Goal: Find specific page/section: Find specific page/section

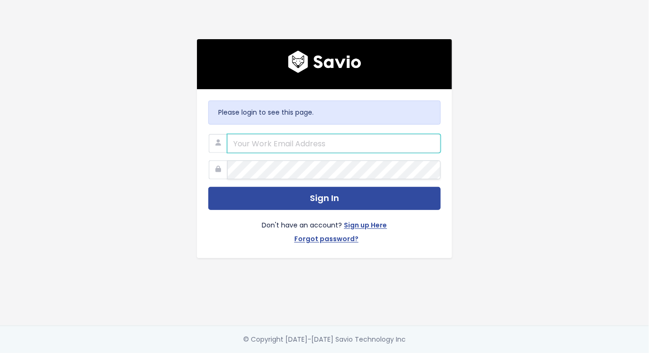
click at [345, 146] on input "email" at bounding box center [333, 143] width 213 height 19
type input "[EMAIL_ADDRESS][DOMAIN_NAME]"
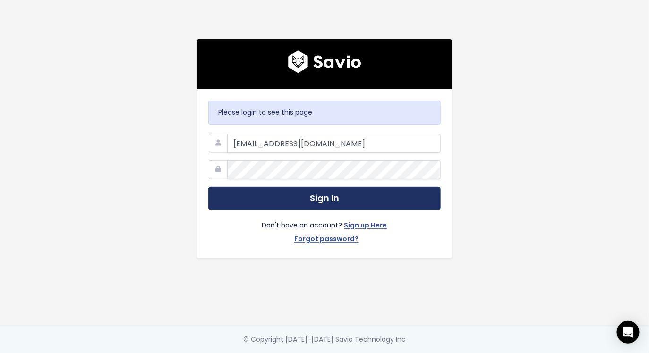
click at [250, 203] on button "Sign In" at bounding box center [324, 198] width 232 height 23
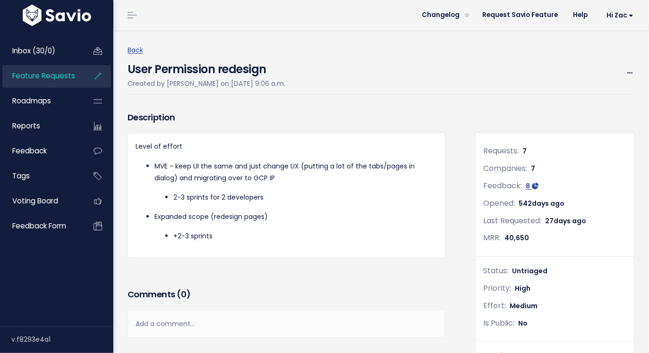
click at [51, 80] on span "Feature Requests" at bounding box center [43, 76] width 63 height 10
